Goal: Information Seeking & Learning: Learn about a topic

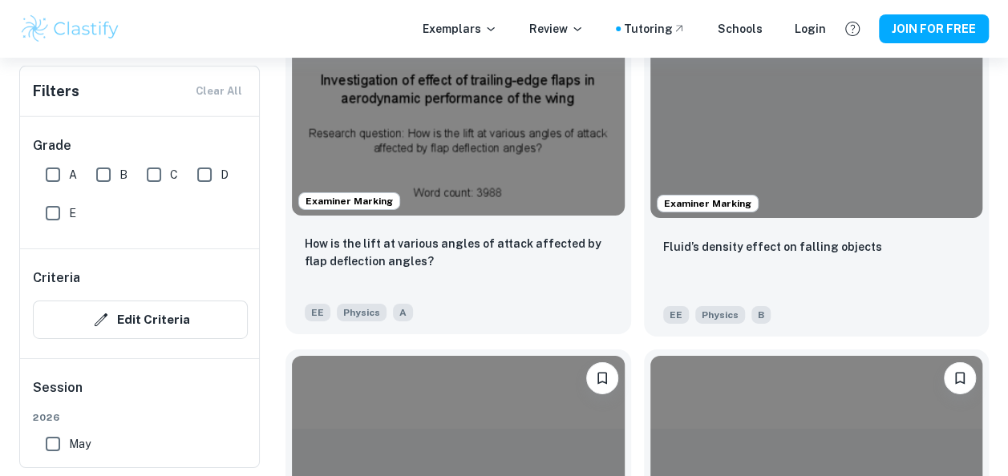
scroll to position [2646, 0]
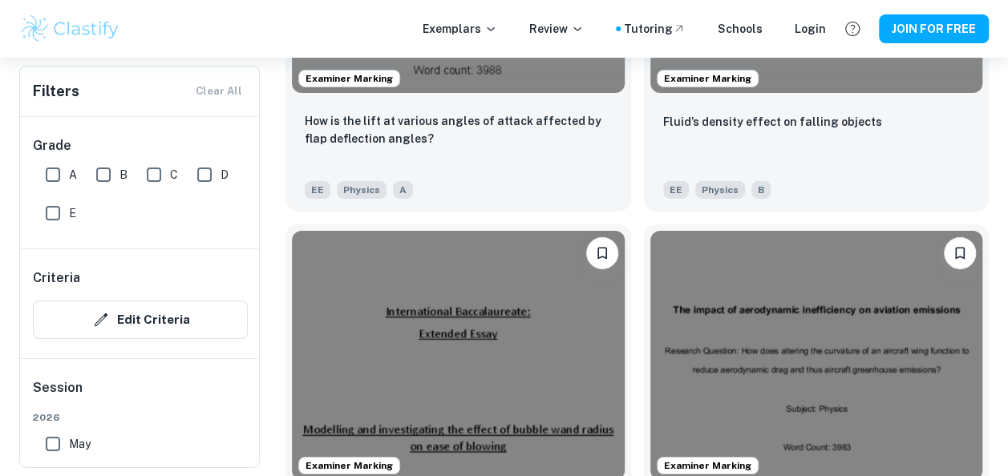
click at [50, 175] on input "A" at bounding box center [53, 175] width 32 height 32
checkbox input "true"
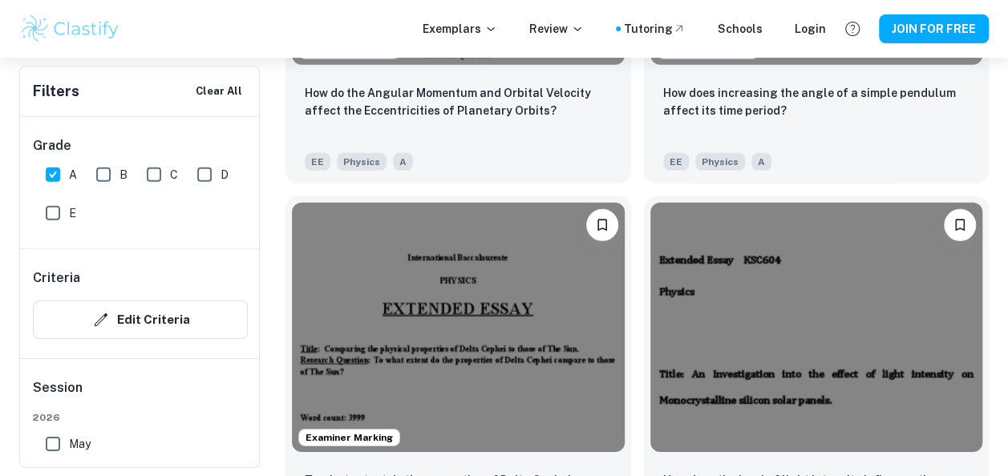
scroll to position [2486, 0]
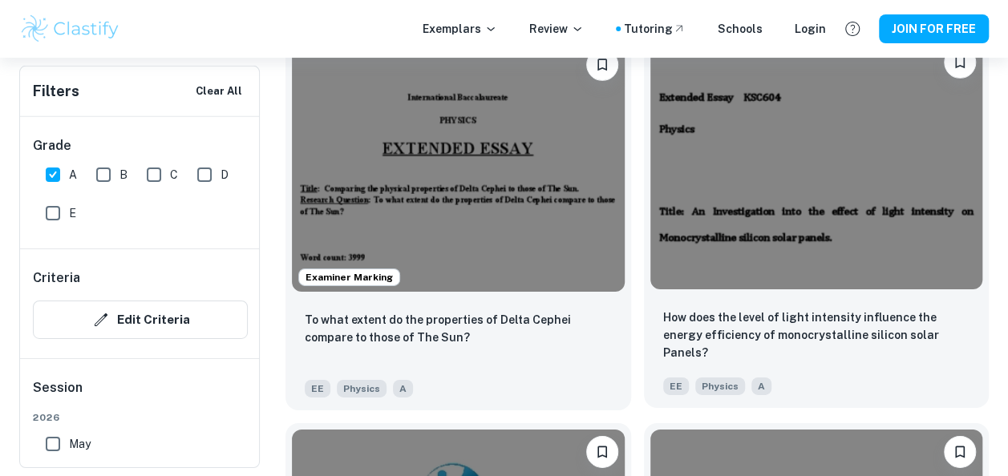
click at [821, 247] on img at bounding box center [816, 164] width 333 height 249
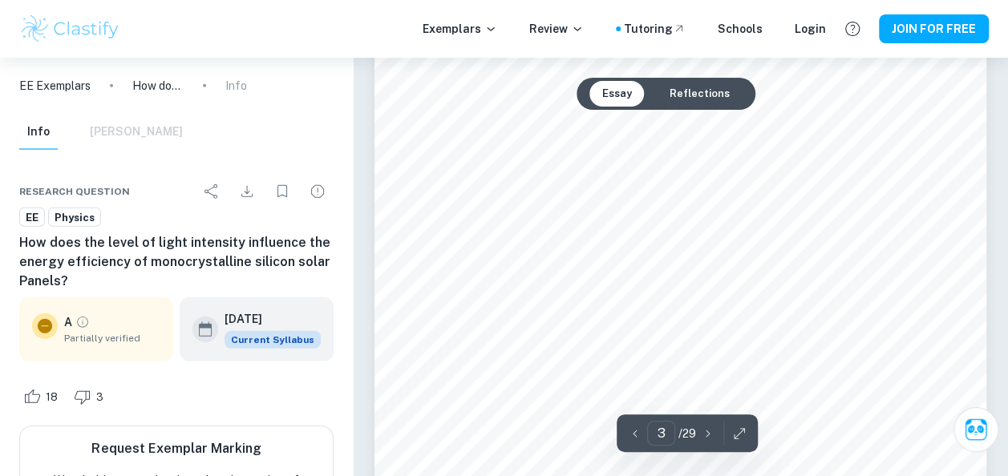
scroll to position [2406, 0]
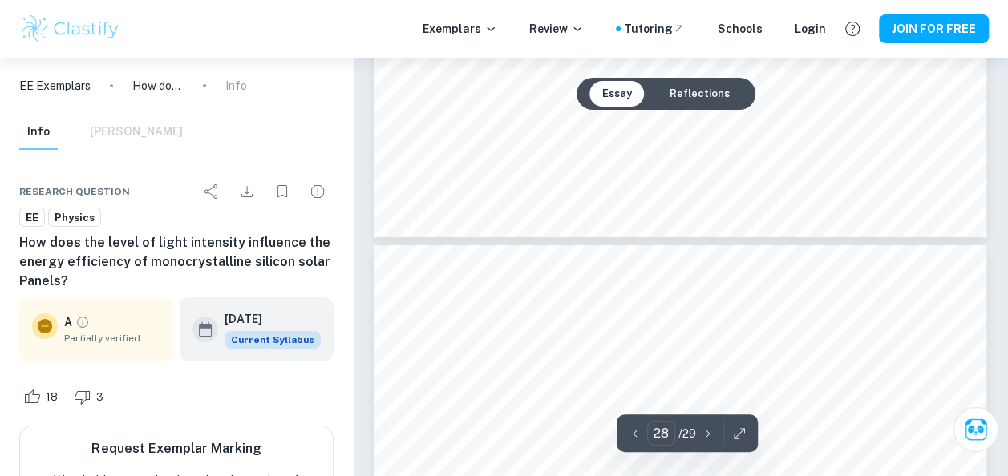
type input "27"
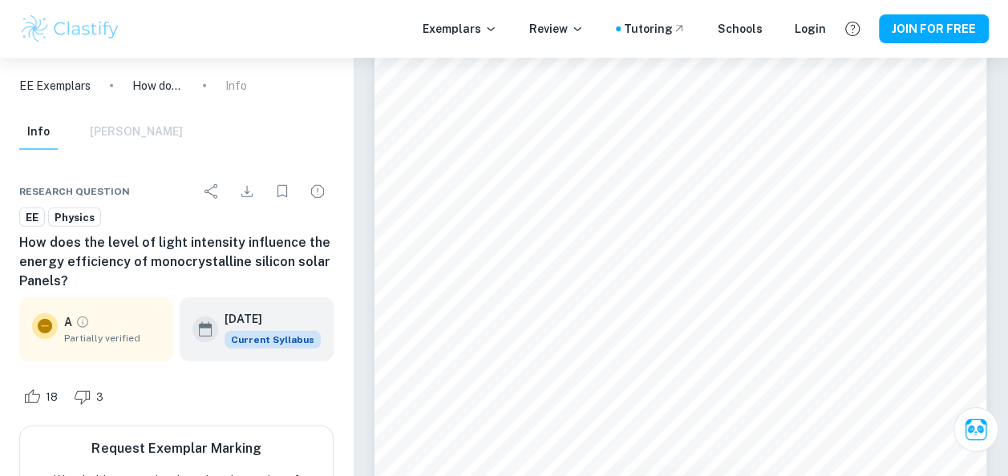
scroll to position [23364, 0]
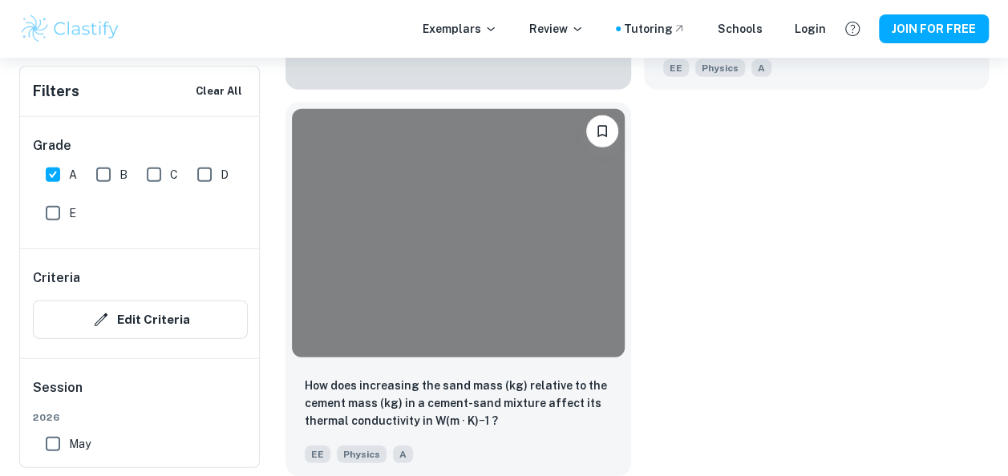
scroll to position [2486, 0]
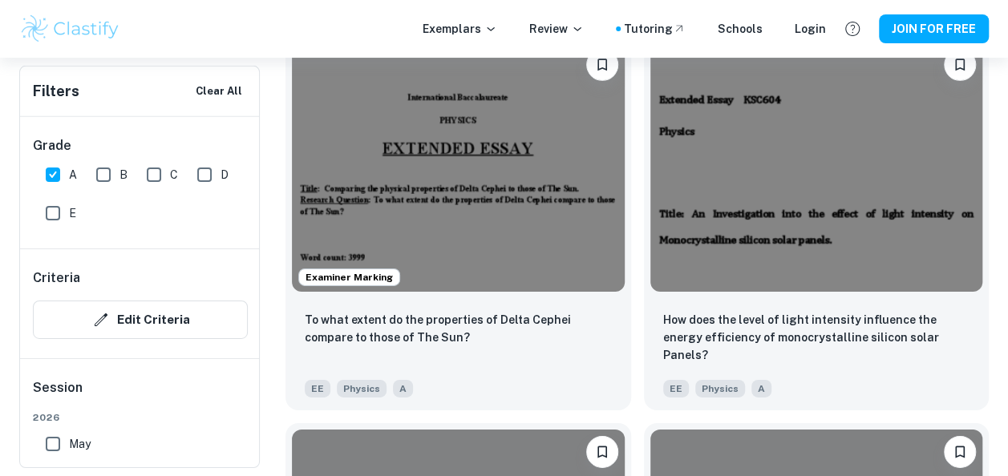
click at [52, 170] on input "A" at bounding box center [53, 175] width 32 height 32
checkbox input "false"
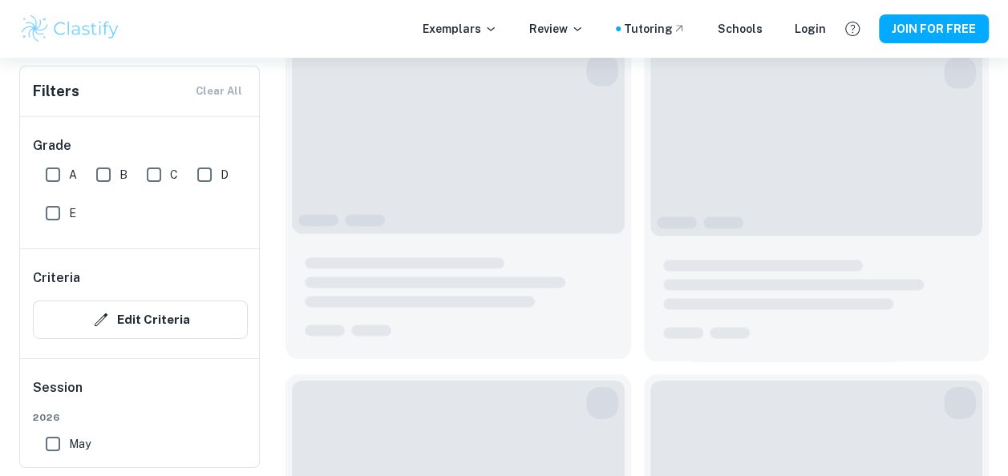
scroll to position [2447, 0]
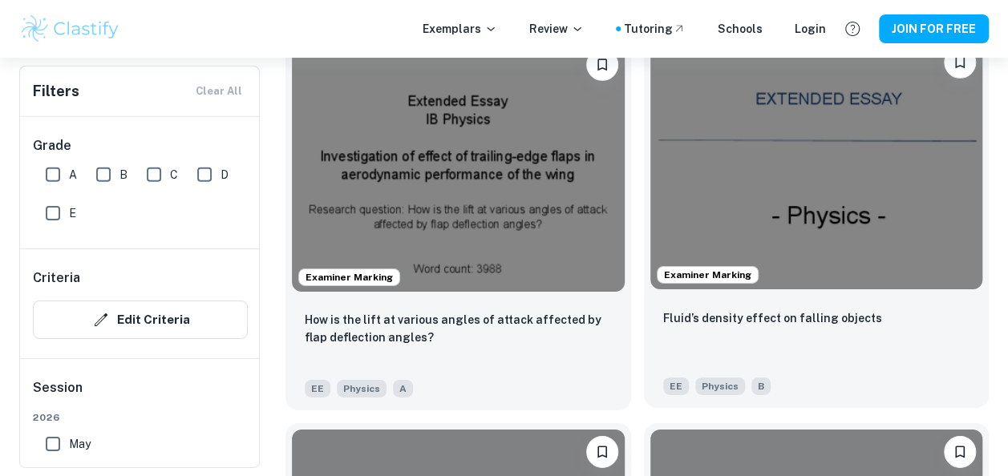
click at [854, 216] on img at bounding box center [816, 164] width 333 height 249
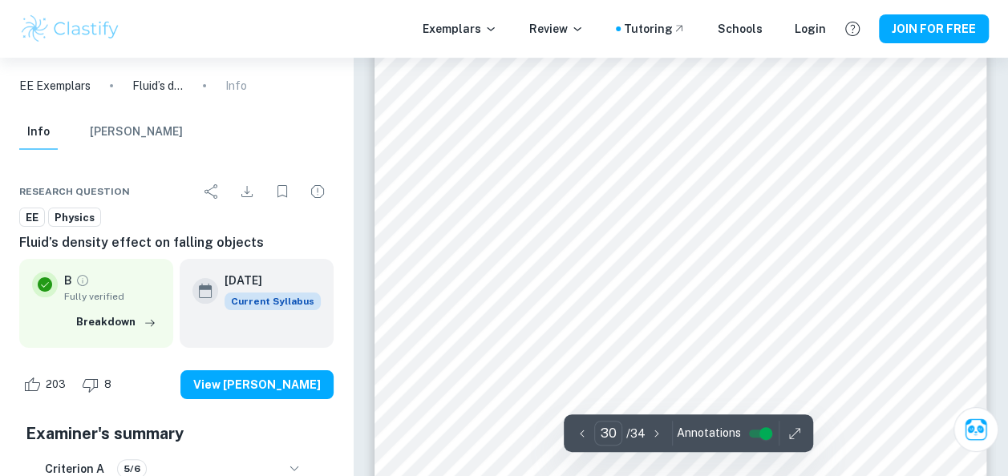
scroll to position [24119, 0]
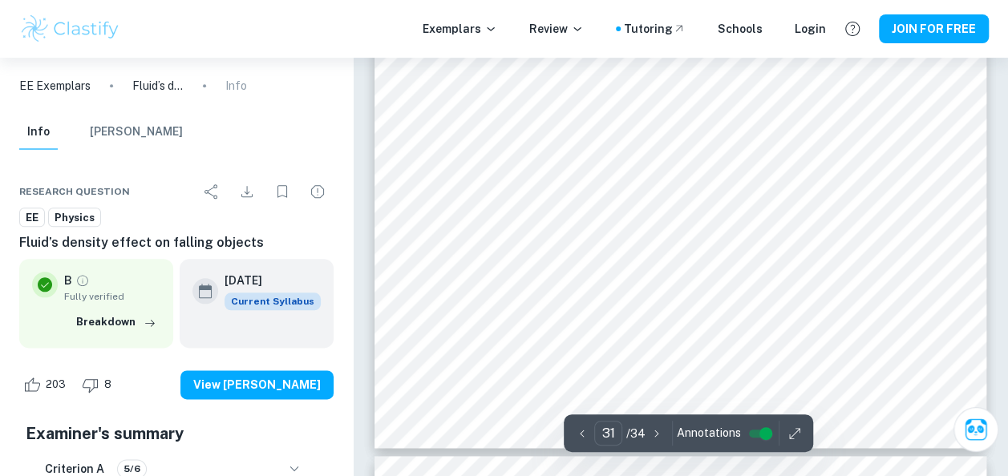
type input "32"
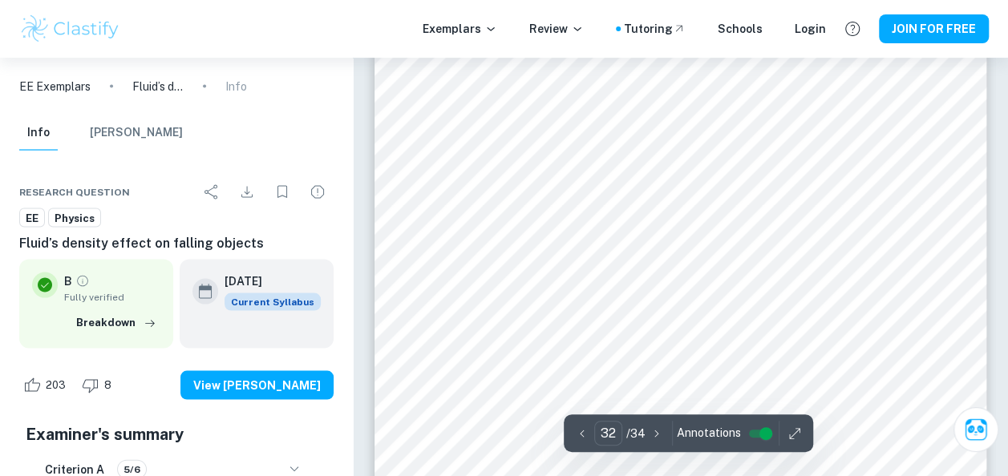
scroll to position [25803, 0]
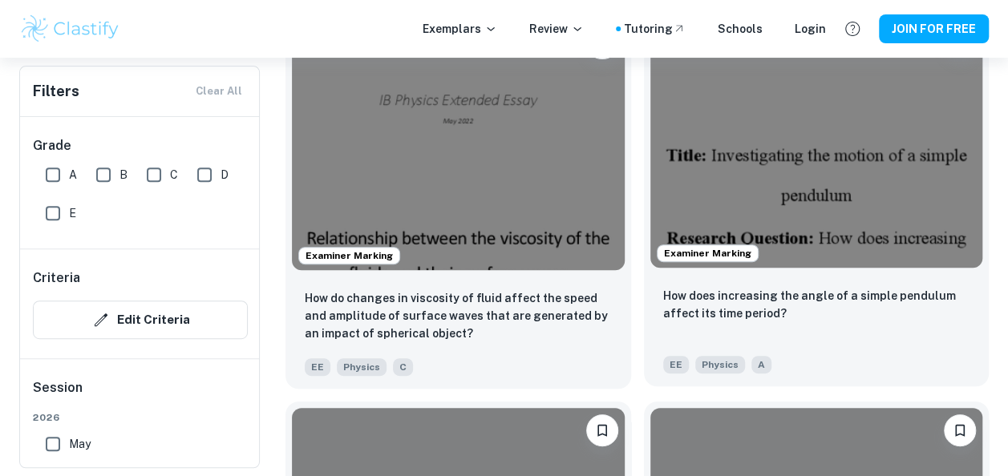
scroll to position [3249, 0]
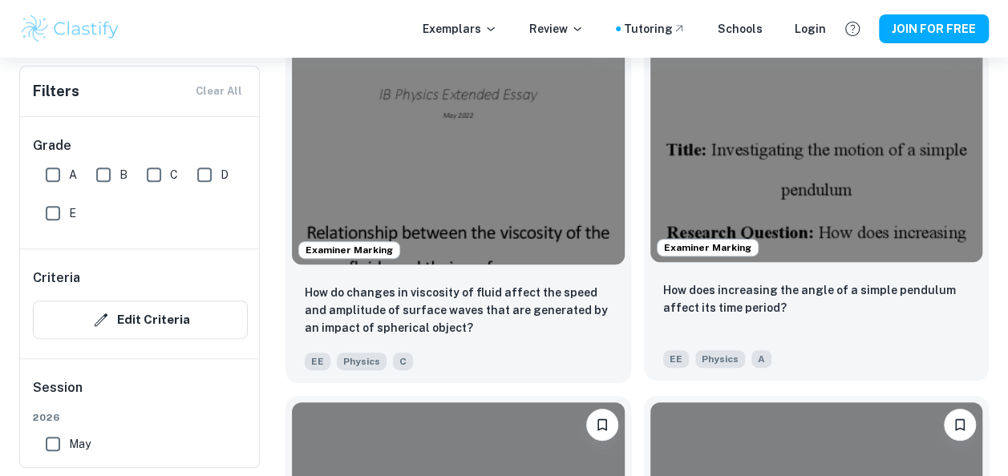
click at [836, 201] on img at bounding box center [816, 137] width 333 height 249
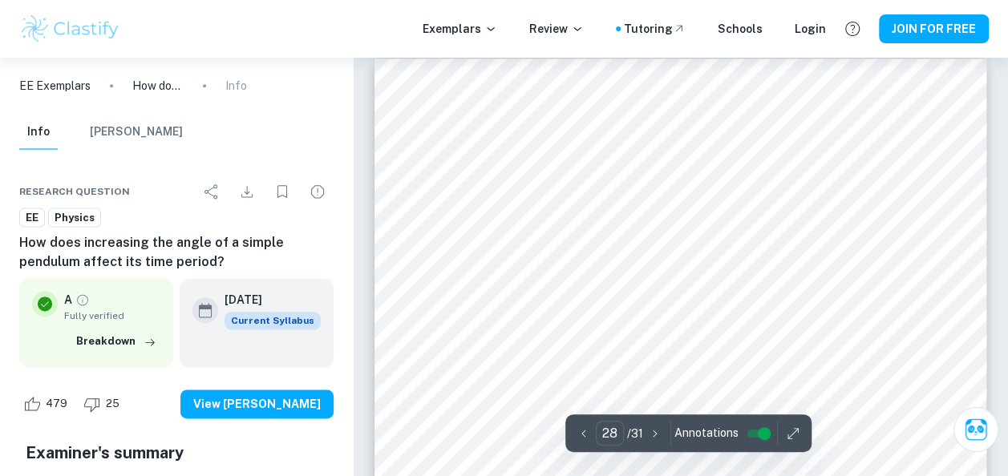
scroll to position [22094, 0]
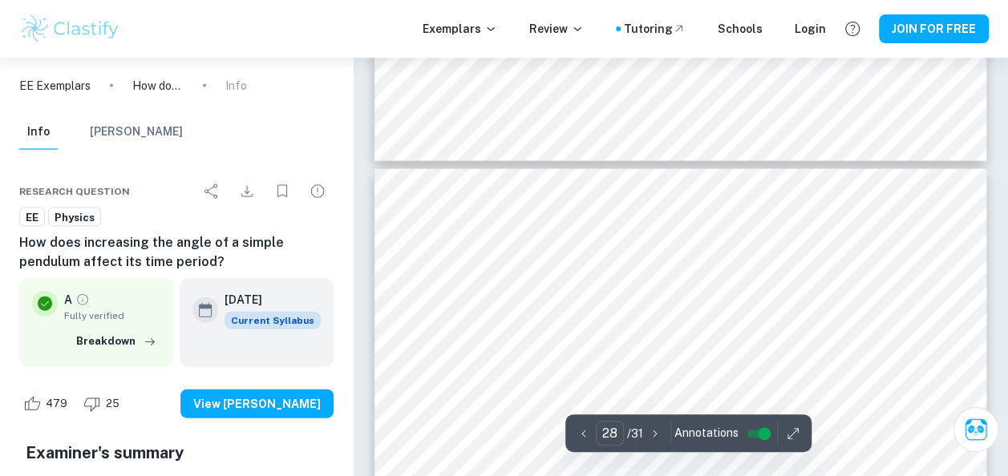
type input "29"
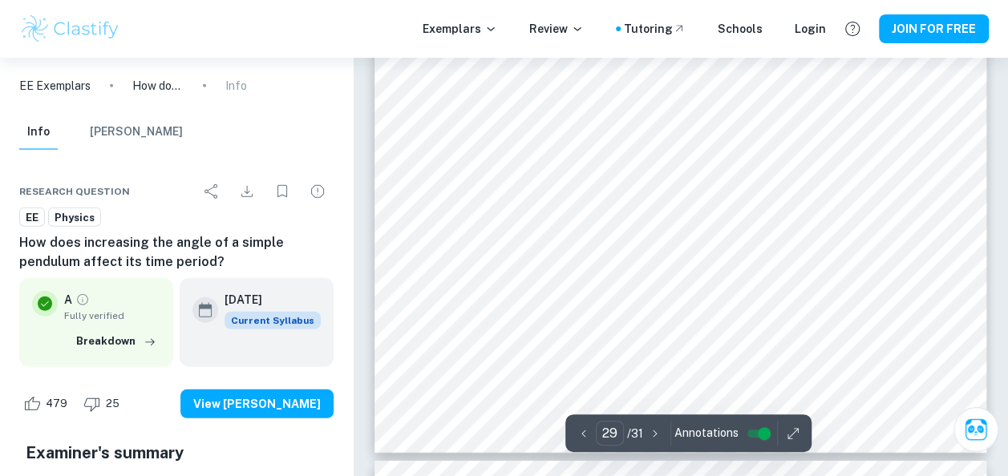
scroll to position [22896, 0]
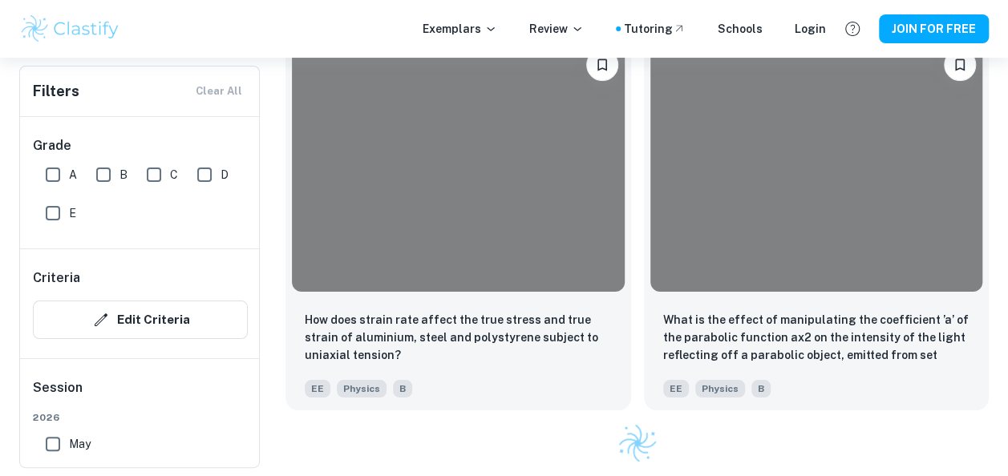
scroll to position [3249, 0]
